Goal: Transaction & Acquisition: Subscribe to service/newsletter

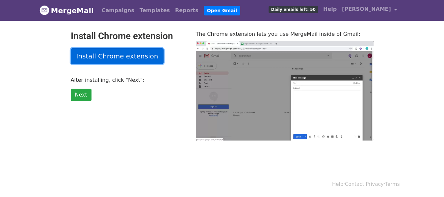
click at [113, 55] on link "Install Chrome extension" at bounding box center [117, 56] width 93 height 16
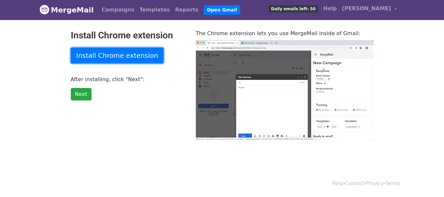
scroll to position [1, 0]
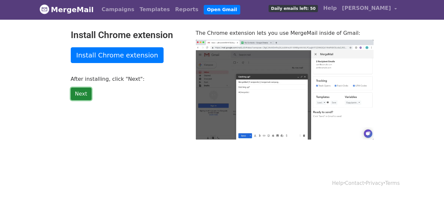
click at [80, 97] on link "Next" at bounding box center [81, 94] width 21 height 12
type input "93.63"
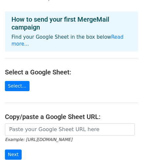
scroll to position [23, 0]
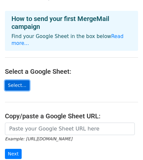
click at [19, 81] on link "Select..." at bounding box center [17, 86] width 25 height 10
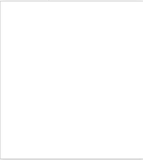
scroll to position [24, 0]
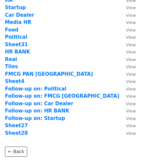
scroll to position [125, 0]
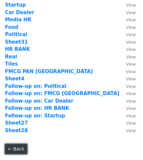
click at [12, 150] on link "← Back" at bounding box center [16, 149] width 22 height 10
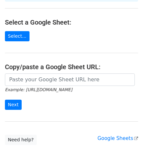
scroll to position [73, 0]
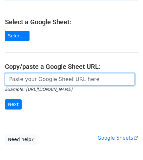
click at [23, 73] on input "url" at bounding box center [70, 79] width 130 height 12
paste input "career@ethicsgroup.in priyaparashar.hrd@cumail.in Pragya.sharma@pw.live yashasw…"
type input "career@ethicsgroup.in priyaparashar.hrd@cumail.in Pragya.sharma@pw.live yashasw…"
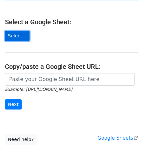
click at [23, 31] on link "Select..." at bounding box center [17, 36] width 25 height 10
click at [10, 31] on link "Select..." at bounding box center [17, 36] width 25 height 10
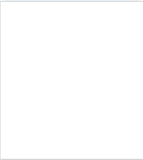
scroll to position [74, 0]
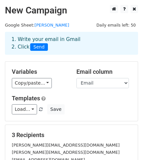
click at [101, 81] on select "Name POS Email" at bounding box center [103, 83] width 53 height 10
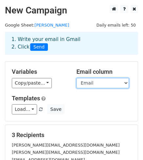
click at [101, 81] on select "Name POS Email" at bounding box center [103, 83] width 53 height 10
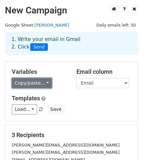
click at [39, 82] on link "Copy/paste..." at bounding box center [32, 83] width 40 height 10
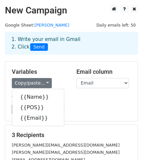
click at [92, 102] on div "Templates Load... No templates saved Save" at bounding box center [72, 105] width 130 height 20
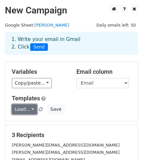
click at [32, 108] on link "Load..." at bounding box center [24, 110] width 25 height 10
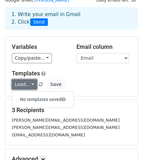
scroll to position [23, 0]
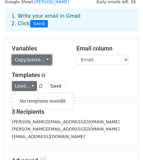
click at [22, 61] on link "Copy/paste..." at bounding box center [32, 60] width 40 height 10
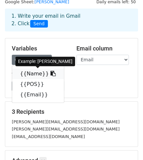
click at [26, 72] on link "{{Name}}" at bounding box center [38, 74] width 52 height 11
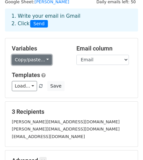
click at [36, 58] on link "Copy/paste..." at bounding box center [32, 60] width 40 height 10
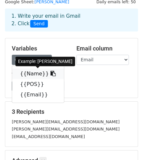
click at [32, 72] on link "{{Name}}" at bounding box center [38, 74] width 52 height 11
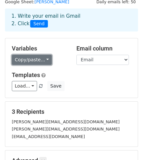
click at [26, 59] on link "Copy/paste..." at bounding box center [32, 60] width 40 height 10
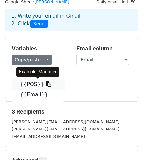
click at [26, 81] on link "{{POS}}" at bounding box center [38, 84] width 52 height 11
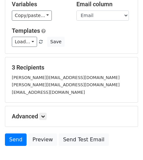
scroll to position [68, 0]
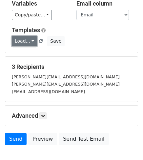
click at [26, 40] on link "Load..." at bounding box center [24, 41] width 25 height 10
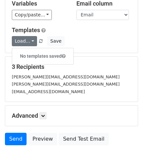
click at [75, 42] on div "Load... No templates saved Save" at bounding box center [72, 41] width 130 height 10
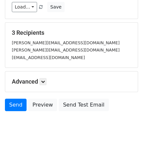
scroll to position [104, 0]
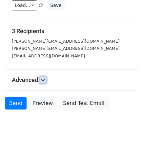
click at [43, 77] on link at bounding box center [42, 80] width 7 height 7
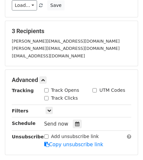
click at [45, 90] on input "Track Opens" at bounding box center [46, 90] width 4 height 4
checkbox input "true"
click at [45, 98] on input "Track Clicks" at bounding box center [46, 98] width 4 height 4
checkbox input "true"
click at [94, 90] on input "UTM Codes" at bounding box center [95, 90] width 4 height 4
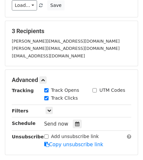
checkbox input "true"
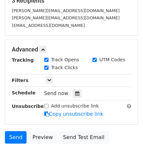
scroll to position [137, 0]
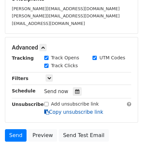
click at [45, 111] on icon at bounding box center [46, 112] width 5 height 5
click at [44, 105] on input "Add unsubscribe link" at bounding box center [46, 104] width 4 height 4
checkbox input "true"
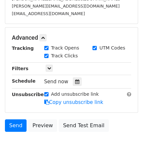
scroll to position [148, 0]
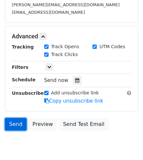
click at [15, 124] on link "Send" at bounding box center [16, 124] width 22 height 12
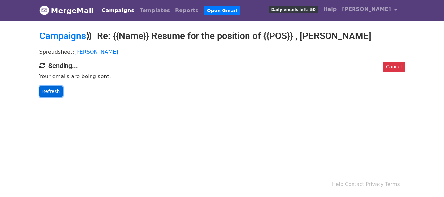
click at [51, 94] on link "Refresh" at bounding box center [50, 91] width 23 height 10
click at [48, 93] on link "Refresh" at bounding box center [50, 91] width 23 height 10
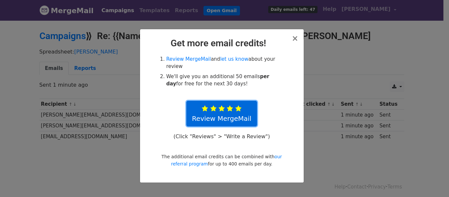
click at [236, 106] on icon at bounding box center [238, 109] width 6 height 7
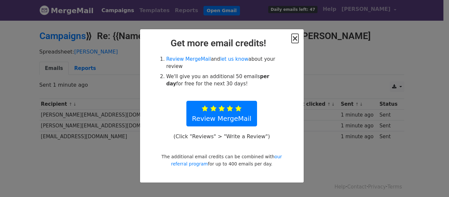
click at [296, 39] on span "×" at bounding box center [295, 38] width 7 height 9
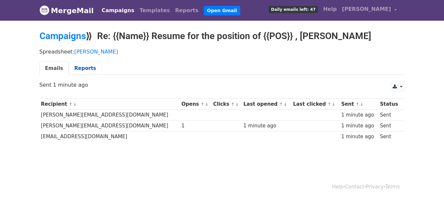
click at [76, 68] on link "Reports" at bounding box center [85, 68] width 33 height 13
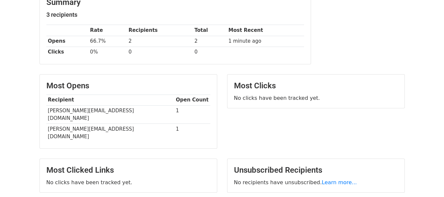
scroll to position [96, 0]
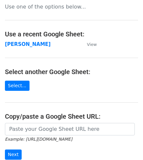
scroll to position [13, 0]
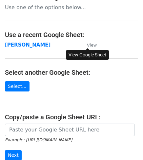
click at [90, 46] on small "View" at bounding box center [92, 45] width 10 height 5
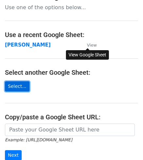
click at [18, 89] on link "Select..." at bounding box center [17, 87] width 25 height 10
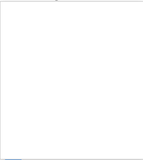
scroll to position [14, 0]
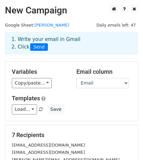
scroll to position [121, 0]
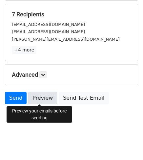
click at [42, 100] on link "Preview" at bounding box center [42, 98] width 29 height 12
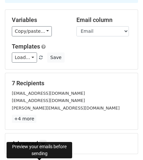
scroll to position [52, 0]
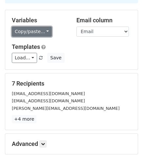
click at [35, 34] on link "Copy/paste..." at bounding box center [32, 32] width 40 height 10
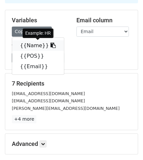
click at [51, 45] on icon at bounding box center [53, 45] width 5 height 5
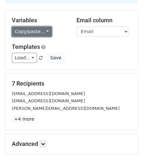
click at [35, 33] on link "Copy/paste..." at bounding box center [32, 32] width 40 height 10
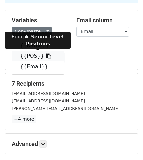
click at [28, 56] on link "{{POS}}" at bounding box center [38, 56] width 52 height 11
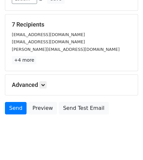
scroll to position [114, 0]
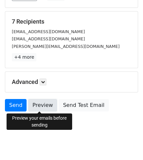
click at [39, 107] on link "Preview" at bounding box center [42, 105] width 29 height 12
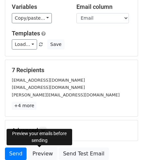
scroll to position [61, 0]
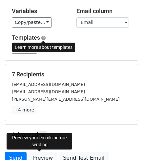
click at [43, 37] on span at bounding box center [43, 38] width 4 height 5
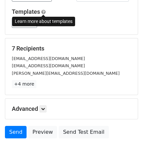
scroll to position [50, 0]
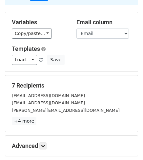
click at [43, 69] on div "Variables Copy/paste... {{Name}} {{POS}} {{Email}} Email column Name POS Email …" at bounding box center [71, 42] width 133 height 60
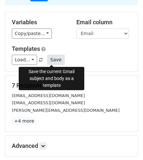
click at [47, 60] on button "Save" at bounding box center [55, 60] width 17 height 10
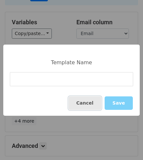
click at [87, 108] on button "Cancel" at bounding box center [85, 103] width 33 height 13
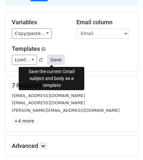
click at [50, 58] on button "Save" at bounding box center [55, 60] width 17 height 10
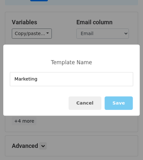
type input "Marketing"
click at [115, 101] on button "Save" at bounding box center [119, 103] width 28 height 13
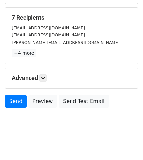
scroll to position [121, 0]
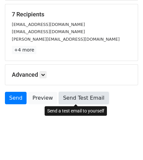
click at [86, 99] on link "Send Test Email" at bounding box center [84, 98] width 50 height 12
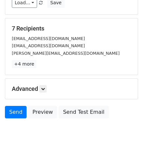
scroll to position [71, 0]
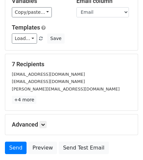
click at [39, 38] on span at bounding box center [41, 39] width 4 height 4
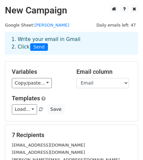
click at [39, 108] on span at bounding box center [41, 110] width 4 height 4
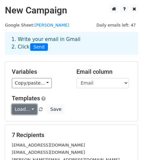
click at [28, 111] on link "Load..." at bounding box center [24, 110] width 25 height 10
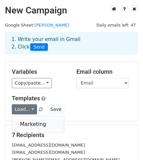
click at [27, 126] on link "Marketing" at bounding box center [38, 124] width 52 height 11
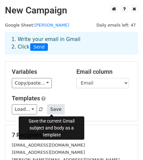
click at [47, 110] on button "Save" at bounding box center [55, 110] width 17 height 10
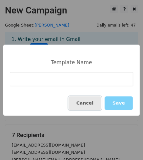
click at [85, 104] on button "Cancel" at bounding box center [85, 103] width 33 height 13
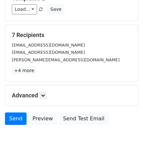
scroll to position [109, 0]
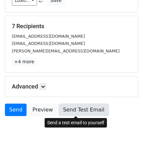
click at [73, 113] on link "Send Test Email" at bounding box center [84, 110] width 50 height 12
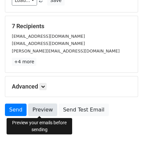
click at [38, 109] on link "Preview" at bounding box center [42, 110] width 29 height 12
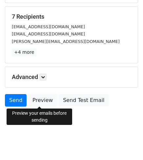
scroll to position [121, 0]
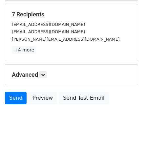
click at [66, 75] on h5 "Advanced" at bounding box center [72, 74] width 120 height 7
click at [61, 77] on h5 "Advanced" at bounding box center [72, 74] width 120 height 7
click at [64, 79] on div "Advanced Tracking Track Opens UTM Codes Track Clicks Filters Only include sprea…" at bounding box center [71, 75] width 133 height 20
click at [42, 75] on icon at bounding box center [43, 75] width 4 height 4
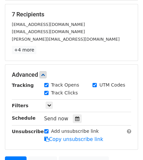
click at [63, 66] on div "Advanced Tracking Track Opens UTM Codes Track Clicks Filters Only include sprea…" at bounding box center [71, 107] width 133 height 85
click at [67, 51] on p "+4 more" at bounding box center [72, 50] width 120 height 8
click at [47, 105] on icon at bounding box center [49, 106] width 4 height 4
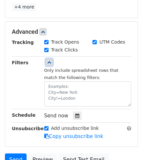
scroll to position [0, 0]
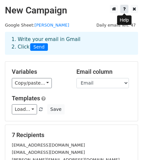
click at [123, 10] on icon at bounding box center [124, 9] width 3 height 5
click at [39, 110] on span at bounding box center [41, 110] width 4 height 4
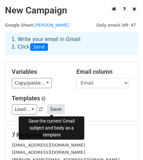
click at [47, 110] on button "Save" at bounding box center [55, 110] width 17 height 10
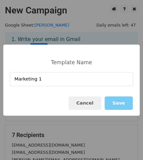
type input "Marketing 1"
click at [114, 107] on button "Save" at bounding box center [119, 103] width 28 height 13
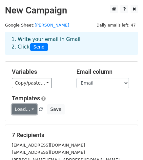
click at [24, 113] on link "Load..." at bounding box center [24, 110] width 25 height 10
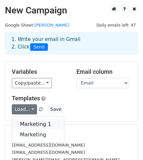
click at [26, 123] on link "Marketing 1" at bounding box center [38, 124] width 52 height 11
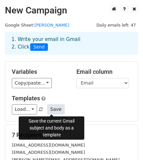
click at [54, 112] on button "Save" at bounding box center [55, 110] width 17 height 10
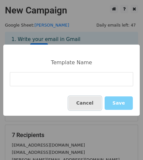
click at [97, 105] on button "Cancel" at bounding box center [85, 103] width 33 height 13
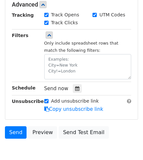
scroll to position [196, 0]
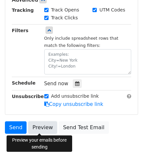
click at [34, 128] on link "Preview" at bounding box center [42, 128] width 29 height 12
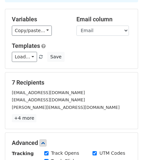
scroll to position [52, 0]
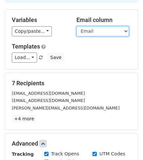
click at [126, 31] on select "Name POS Email" at bounding box center [103, 31] width 53 height 10
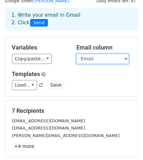
scroll to position [23, 0]
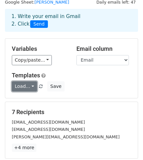
click at [26, 89] on link "Load..." at bounding box center [24, 87] width 25 height 10
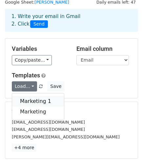
click at [27, 99] on link "Marketing 1" at bounding box center [38, 101] width 52 height 11
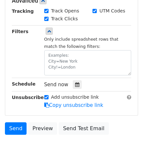
scroll to position [198, 0]
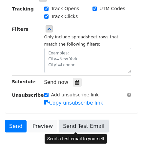
click at [82, 128] on link "Send Test Email" at bounding box center [84, 126] width 50 height 12
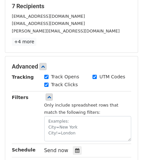
scroll to position [130, 0]
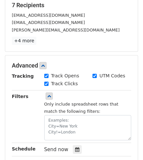
click at [94, 77] on input "UTM Codes" at bounding box center [95, 76] width 4 height 4
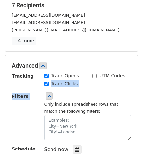
drag, startPoint x: 143, startPoint y: 79, endPoint x: 148, endPoint y: 97, distance: 18.7
click at [143, 97] on html "New Campaign Daily emails left: 47 Google Sheet: Harvendra 1. Write your email …" at bounding box center [71, 63] width 143 height 386
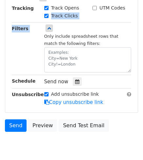
scroll to position [200, 0]
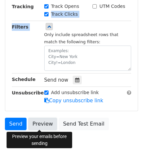
click at [46, 123] on link "Preview" at bounding box center [42, 124] width 29 height 12
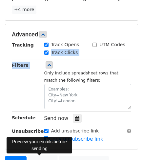
scroll to position [138, 0]
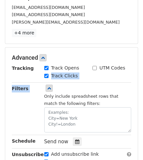
click at [94, 68] on input "UTM Codes" at bounding box center [95, 68] width 4 height 4
checkbox input "true"
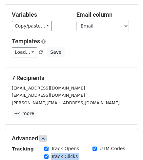
scroll to position [51, 0]
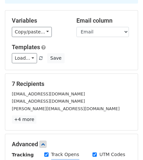
click at [142, 42] on main "New Campaign Daily emails left: 47 Google Sheet: Harvendra 1. Write your email …" at bounding box center [71, 118] width 143 height 329
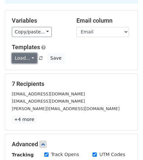
click at [19, 59] on link "Load..." at bounding box center [24, 58] width 25 height 10
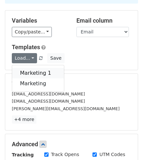
click at [24, 73] on link "Marketing 1" at bounding box center [38, 73] width 52 height 11
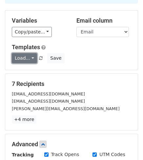
click at [23, 60] on link "Load..." at bounding box center [24, 58] width 25 height 10
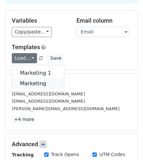
drag, startPoint x: 26, startPoint y: 83, endPoint x: 21, endPoint y: 82, distance: 5.3
click at [21, 82] on link "Marketing" at bounding box center [38, 84] width 52 height 11
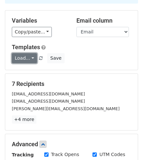
click at [25, 59] on link "Load..." at bounding box center [24, 58] width 25 height 10
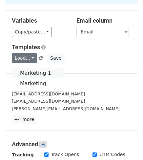
click at [26, 73] on link "Marketing 1" at bounding box center [38, 73] width 52 height 11
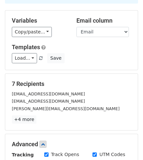
click at [39, 59] on span at bounding box center [41, 59] width 4 height 4
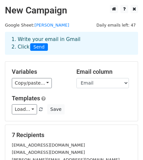
click at [39, 110] on span at bounding box center [41, 110] width 4 height 4
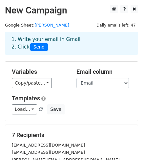
click at [39, 110] on span at bounding box center [41, 110] width 4 height 4
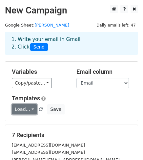
click at [30, 109] on link "Load..." at bounding box center [24, 110] width 25 height 10
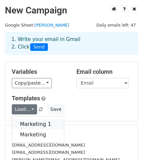
click at [30, 123] on link "Marketing 1" at bounding box center [38, 124] width 52 height 11
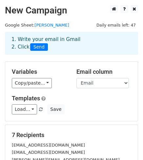
drag, startPoint x: 143, startPoint y: 60, endPoint x: 144, endPoint y: 68, distance: 7.6
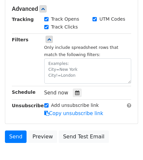
scroll to position [191, 0]
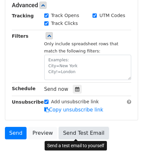
click at [63, 138] on link "Send Test Email" at bounding box center [84, 133] width 50 height 12
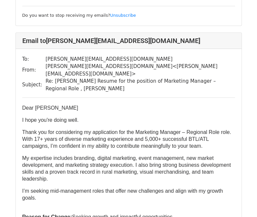
scroll to position [50, 0]
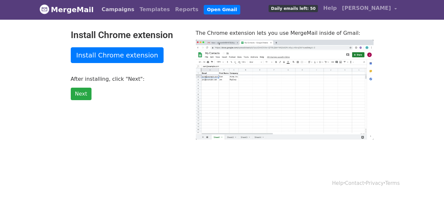
click at [106, 11] on link "Campaigns" at bounding box center [118, 9] width 38 height 13
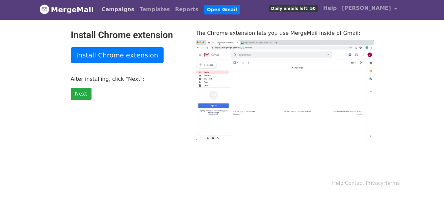
type input "36.53"
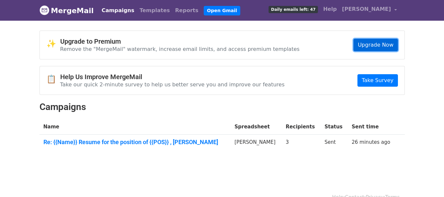
click at [359, 46] on link "Upgrade Now" at bounding box center [375, 45] width 44 height 12
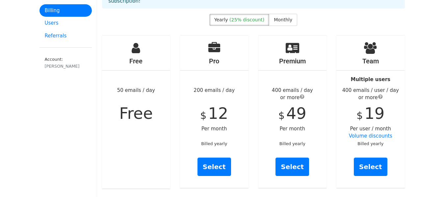
scroll to position [45, 0]
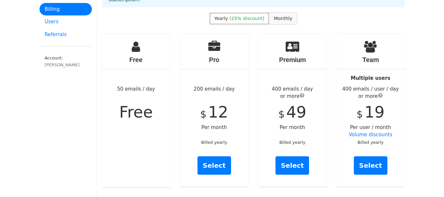
click at [284, 15] on label "Monthly" at bounding box center [283, 18] width 28 height 12
click at [252, 12] on label "Yearly (25% discount)" at bounding box center [239, 18] width 60 height 12
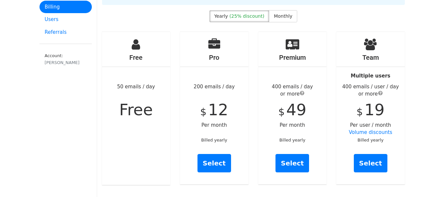
scroll to position [18, 0]
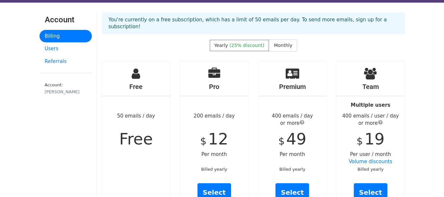
click at [138, 73] on div "Free 50 emails / day Free" at bounding box center [136, 137] width 68 height 153
click at [49, 62] on link "Referrals" at bounding box center [65, 61] width 52 height 13
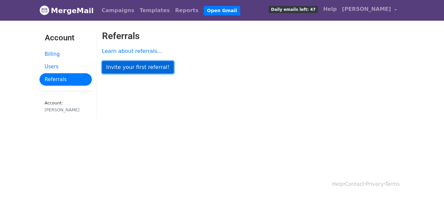
click at [109, 67] on link "Invite your first referral!" at bounding box center [138, 67] width 72 height 12
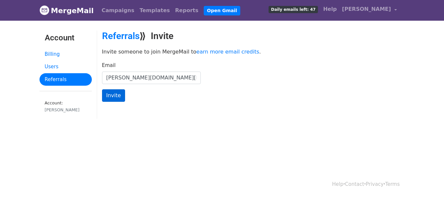
type input "[PERSON_NAME][DOMAIN_NAME][EMAIL_ADDRESS][DOMAIN_NAME]"
click at [114, 94] on input "Invite" at bounding box center [113, 95] width 23 height 12
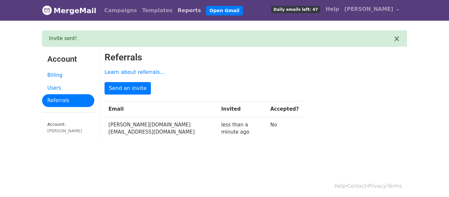
click at [175, 15] on link "Reports" at bounding box center [189, 10] width 29 height 13
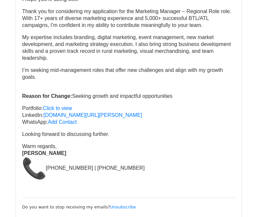
scroll to position [92, 0]
